Goal: Transaction & Acquisition: Obtain resource

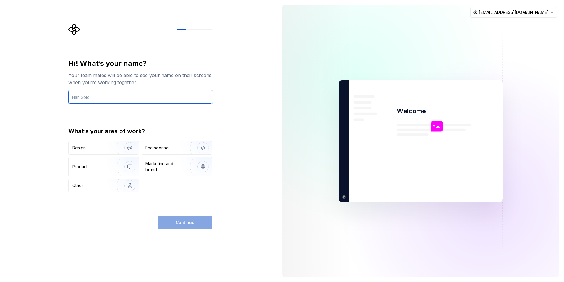
click at [106, 101] on input "text" at bounding box center [140, 97] width 144 height 13
type input "[PERSON_NAME]"
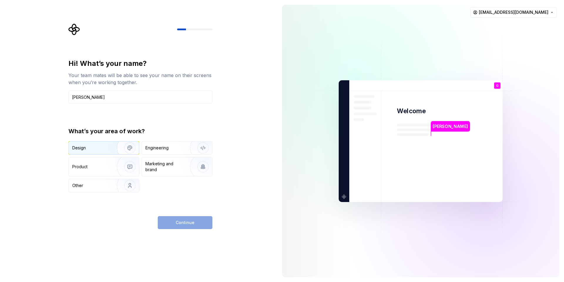
click at [96, 147] on div "Design" at bounding box center [90, 148] width 37 height 6
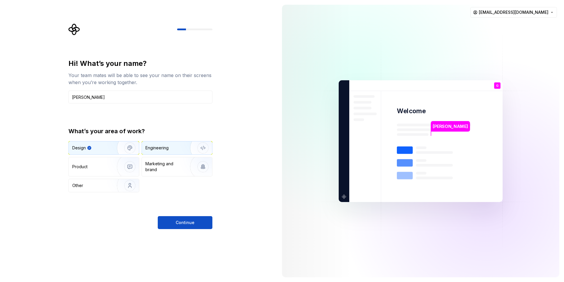
click at [176, 148] on div "Engineering" at bounding box center [168, 148] width 47 height 6
click at [78, 146] on div "Design" at bounding box center [79, 148] width 14 height 6
click at [85, 163] on div "Product" at bounding box center [104, 166] width 70 height 19
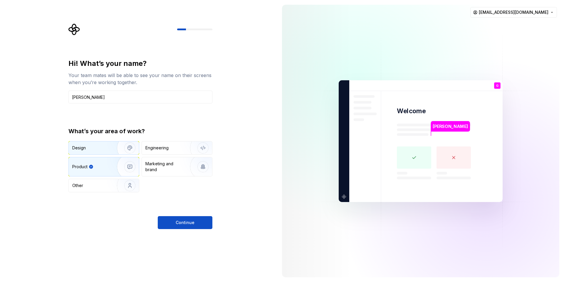
click at [91, 148] on div "Design" at bounding box center [90, 148] width 37 height 6
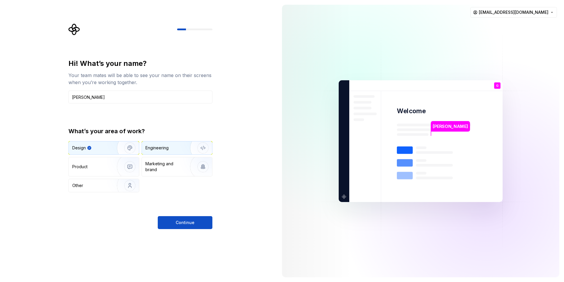
type button "Design"
click at [178, 147] on div "Engineering" at bounding box center [168, 148] width 47 height 6
type button "Engineering"
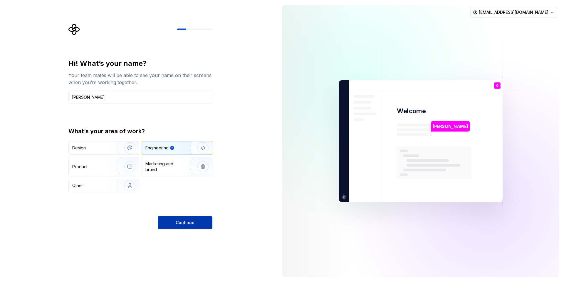
click at [173, 224] on button "Continue" at bounding box center [185, 222] width 55 height 13
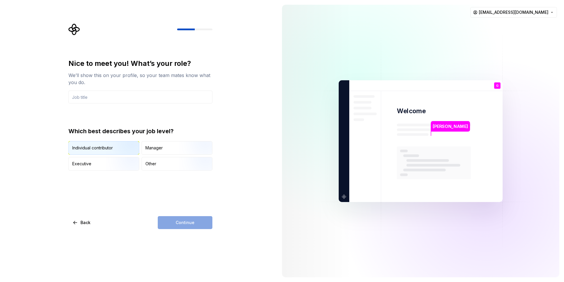
click at [83, 145] on div "Individual contributor" at bounding box center [104, 147] width 70 height 13
drag, startPoint x: 174, startPoint y: 230, endPoint x: 175, endPoint y: 225, distance: 4.9
click at [174, 230] on div "Nice to meet you! What’s your role? We’ll show this on your profile, so your te…" at bounding box center [138, 141] width 277 height 282
click at [176, 224] on div "Continue" at bounding box center [185, 222] width 55 height 13
click at [149, 161] on div "Other" at bounding box center [150, 164] width 11 height 6
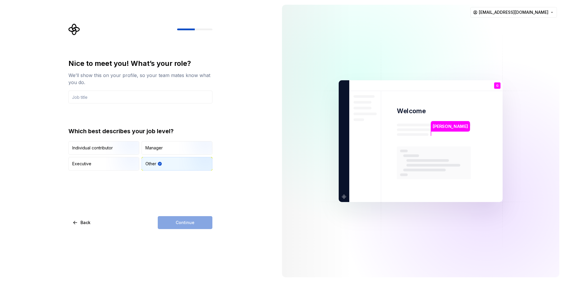
click at [86, 140] on div "Which best describes your job level? Individual contributor Manager Executive O…" at bounding box center [140, 148] width 144 height 43
click at [84, 143] on div "Individual contributor" at bounding box center [104, 147] width 70 height 13
click at [99, 100] on input "text" at bounding box center [140, 97] width 144 height 13
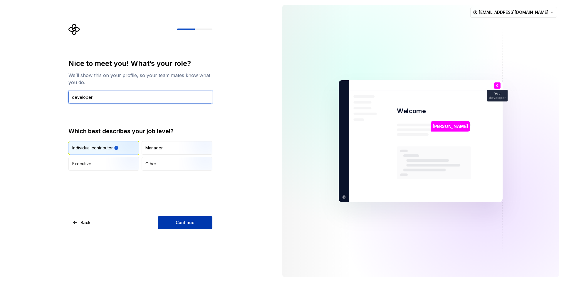
type input "developer"
click at [180, 229] on button "Continue" at bounding box center [185, 222] width 55 height 13
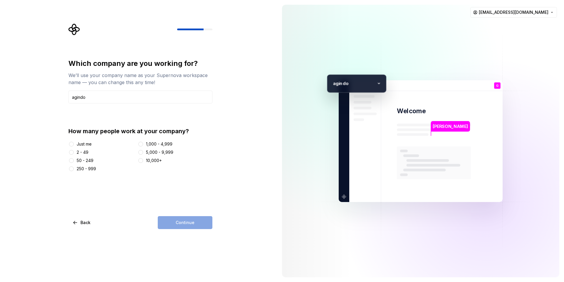
type input "agindo"
click at [72, 151] on button "2 - 49" at bounding box center [71, 152] width 5 height 5
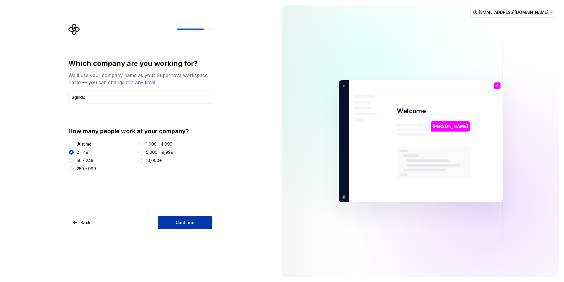
click at [182, 226] on button "Continue" at bounding box center [185, 222] width 55 height 13
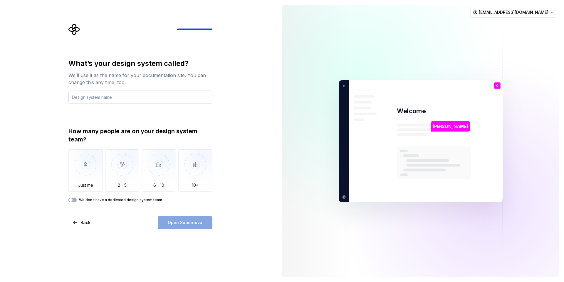
click at [88, 98] on input "text" at bounding box center [140, 97] width 144 height 13
click at [133, 94] on input "text" at bounding box center [140, 97] width 144 height 13
type input "agindo"
click at [81, 169] on img "button" at bounding box center [85, 168] width 34 height 39
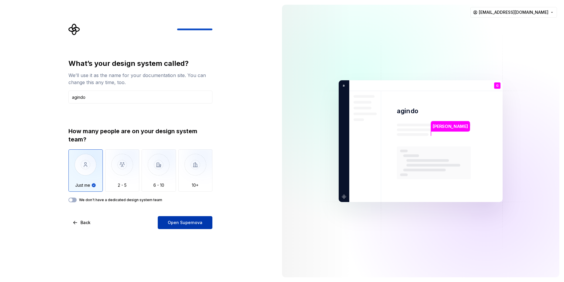
click at [177, 223] on span "Open Supernova" at bounding box center [185, 223] width 35 height 6
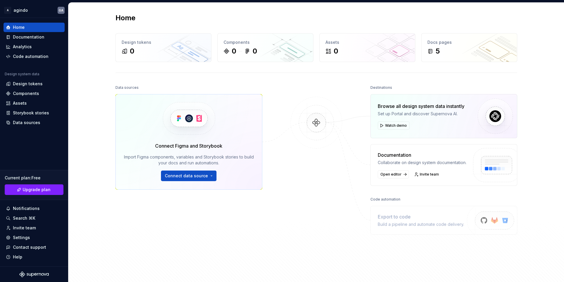
click at [209, 146] on div "Connect Figma and Storybook" at bounding box center [188, 145] width 67 height 7
click at [291, 163] on div at bounding box center [316, 167] width 59 height 169
click at [17, 237] on div "Settings" at bounding box center [21, 238] width 17 height 6
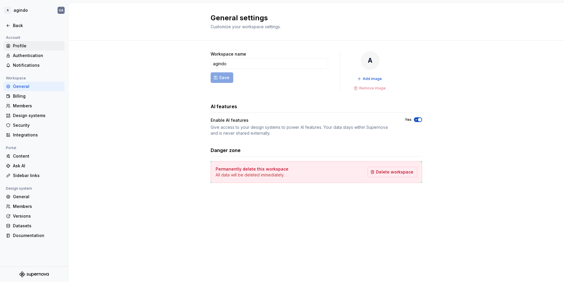
click at [23, 46] on div "Profile" at bounding box center [37, 46] width 49 height 6
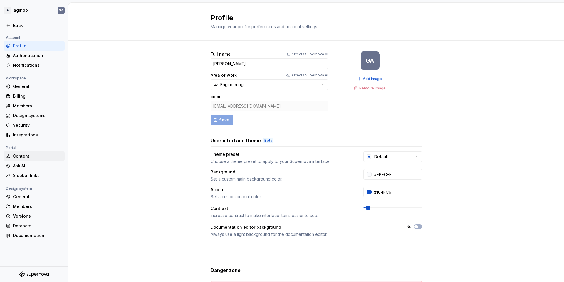
click at [27, 157] on div "Content" at bounding box center [37, 156] width 49 height 6
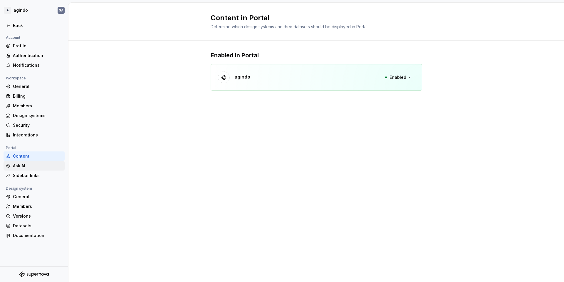
click at [24, 166] on div "Ask AI" at bounding box center [37, 166] width 49 height 6
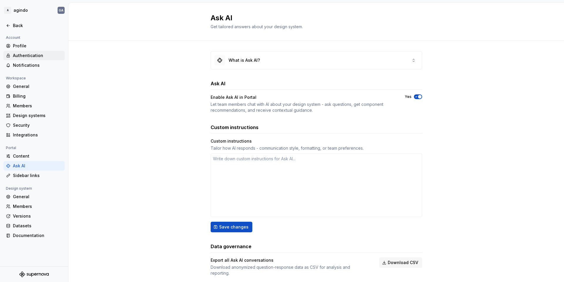
click at [23, 58] on div "Authentication" at bounding box center [37, 56] width 49 height 6
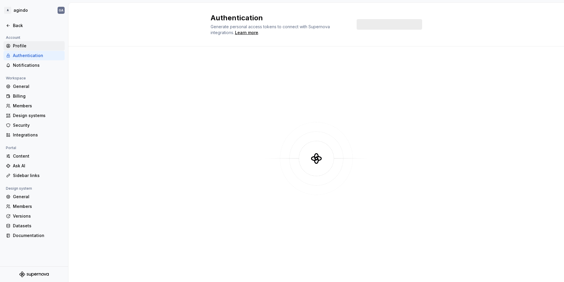
click at [16, 45] on div "Profile" at bounding box center [37, 46] width 49 height 6
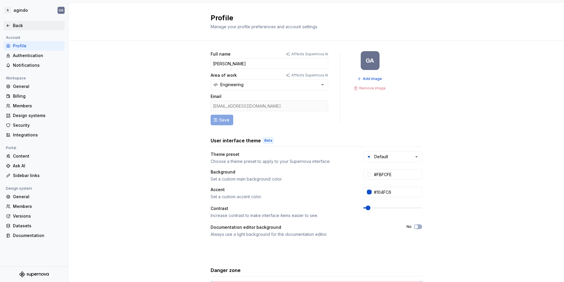
click at [8, 26] on icon at bounding box center [8, 25] width 3 height 2
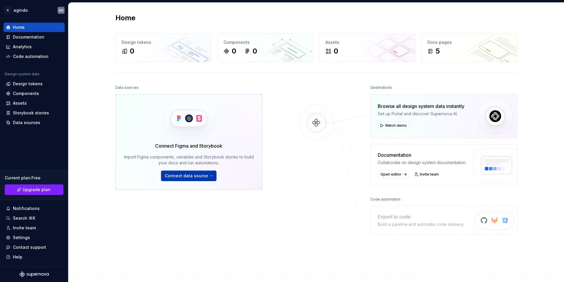
click at [195, 177] on span "Connect data source" at bounding box center [186, 176] width 43 height 6
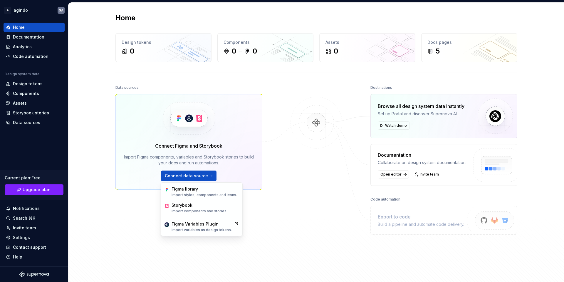
click at [100, 126] on div "Home Design tokens 0 Components 0 0 Assets 0 Docs pages 5 Data sources Connect …" at bounding box center [316, 145] width 496 height 284
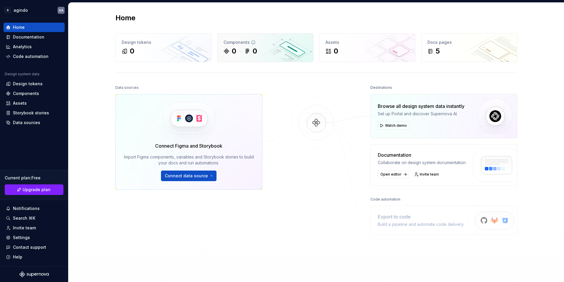
click at [259, 50] on div "0 0" at bounding box center [266, 50] width 84 height 9
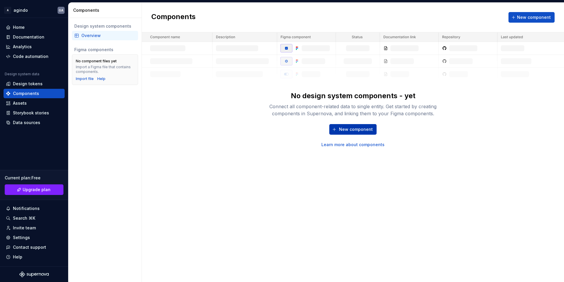
click at [346, 130] on span "New component" at bounding box center [356, 129] width 34 height 6
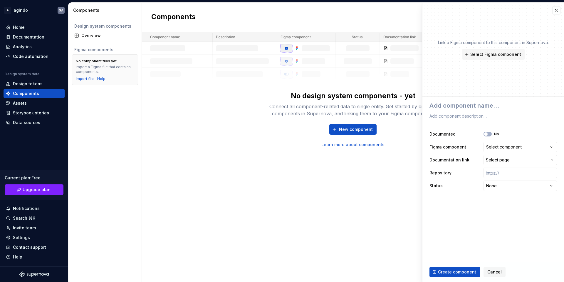
type textarea "*"
click at [207, 162] on div "Components New component No design system components - yet Connect all componen…" at bounding box center [353, 142] width 422 height 279
click at [558, 11] on button "button" at bounding box center [557, 10] width 8 height 8
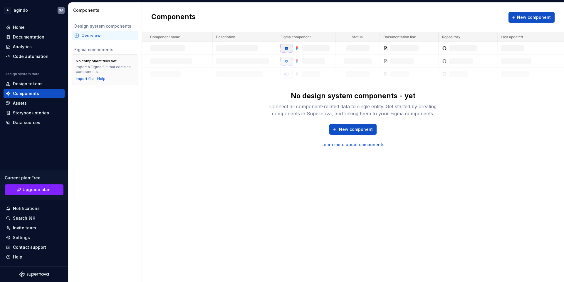
click at [197, 178] on div "Components New component No design system components - yet Connect all componen…" at bounding box center [353, 142] width 422 height 279
click at [14, 103] on div "Assets" at bounding box center [20, 103] width 14 height 6
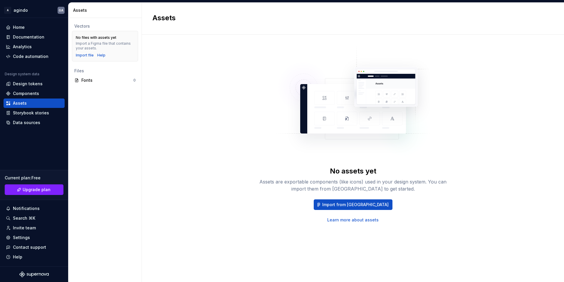
click at [225, 190] on div "No assets yet Assets are exportable components (like icons) used in your design…" at bounding box center [353, 134] width 401 height 178
click at [126, 125] on div "Vectors No files with assets yet Import a Figma file that contains your assets.…" at bounding box center [104, 150] width 73 height 264
click at [8, 90] on div "Components" at bounding box center [34, 93] width 61 height 9
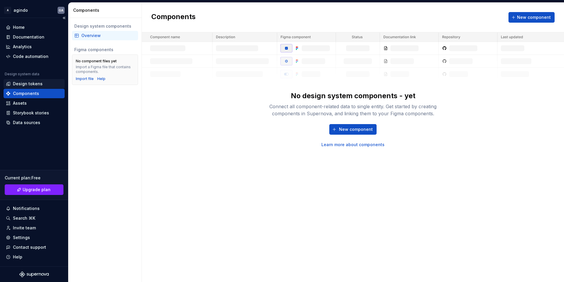
click at [19, 84] on div "Design tokens" at bounding box center [28, 84] width 30 height 6
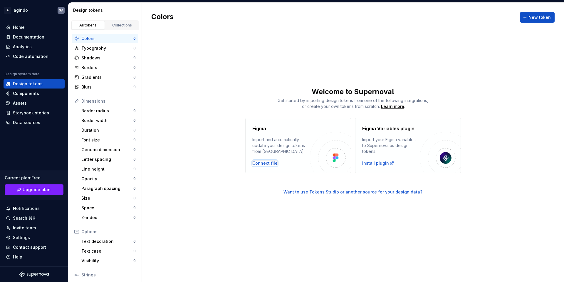
click at [265, 163] on div "Connect file" at bounding box center [264, 163] width 25 height 6
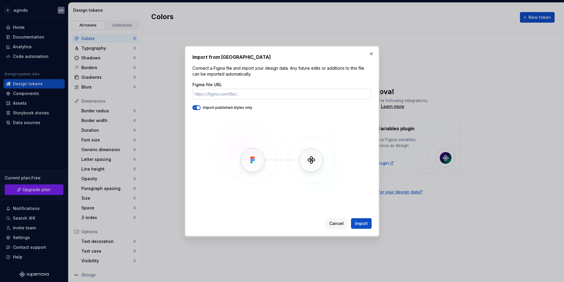
click at [237, 92] on input "Figma file URL" at bounding box center [281, 94] width 179 height 11
paste input "[URL][DOMAIN_NAME]"
click at [290, 129] on img at bounding box center [282, 160] width 170 height 88
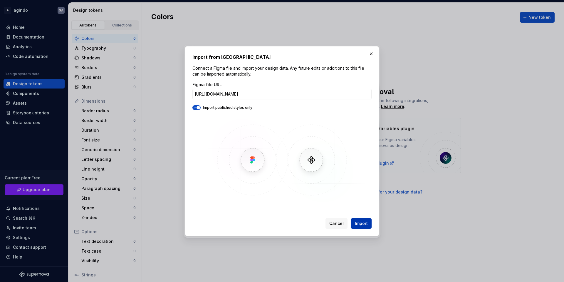
click at [366, 224] on span "Import" at bounding box center [361, 223] width 13 height 6
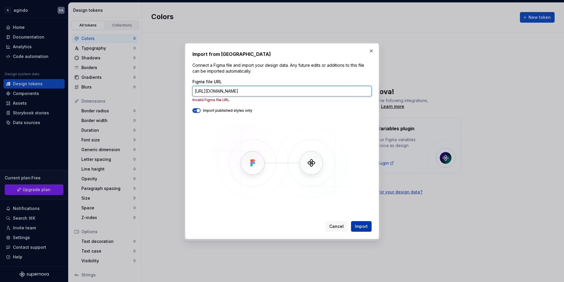
scroll to position [0, 20]
drag, startPoint x: 230, startPoint y: 91, endPoint x: 652, endPoint y: 106, distance: 421.4
click at [564, 106] on html "A agindo GA Home Documentation Analytics Code automation Design system data Des…" at bounding box center [282, 141] width 564 height 282
type input "[URL][DOMAIN_NAME]"
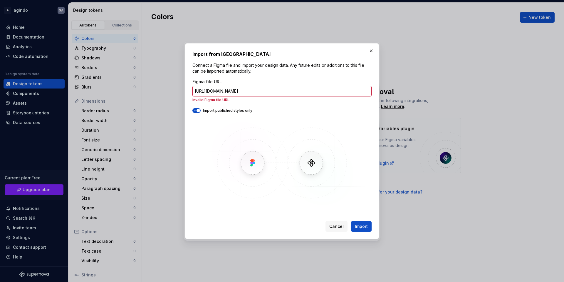
click at [337, 143] on img at bounding box center [282, 163] width 170 height 88
click at [356, 226] on span "Import" at bounding box center [361, 226] width 13 height 6
click at [209, 133] on img at bounding box center [282, 163] width 170 height 88
